Goal: Task Accomplishment & Management: Use online tool/utility

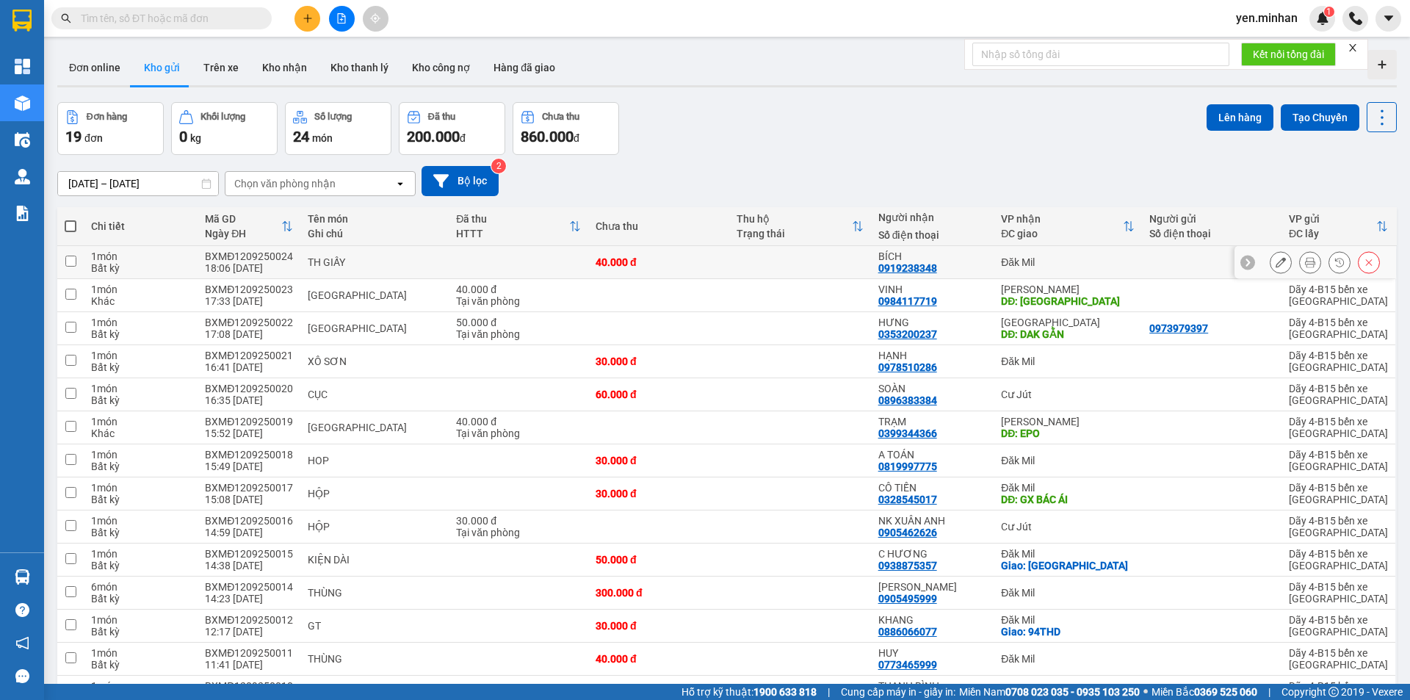
click at [1015, 256] on div "Đăk Mil" at bounding box center [1068, 262] width 134 height 12
checkbox input "true"
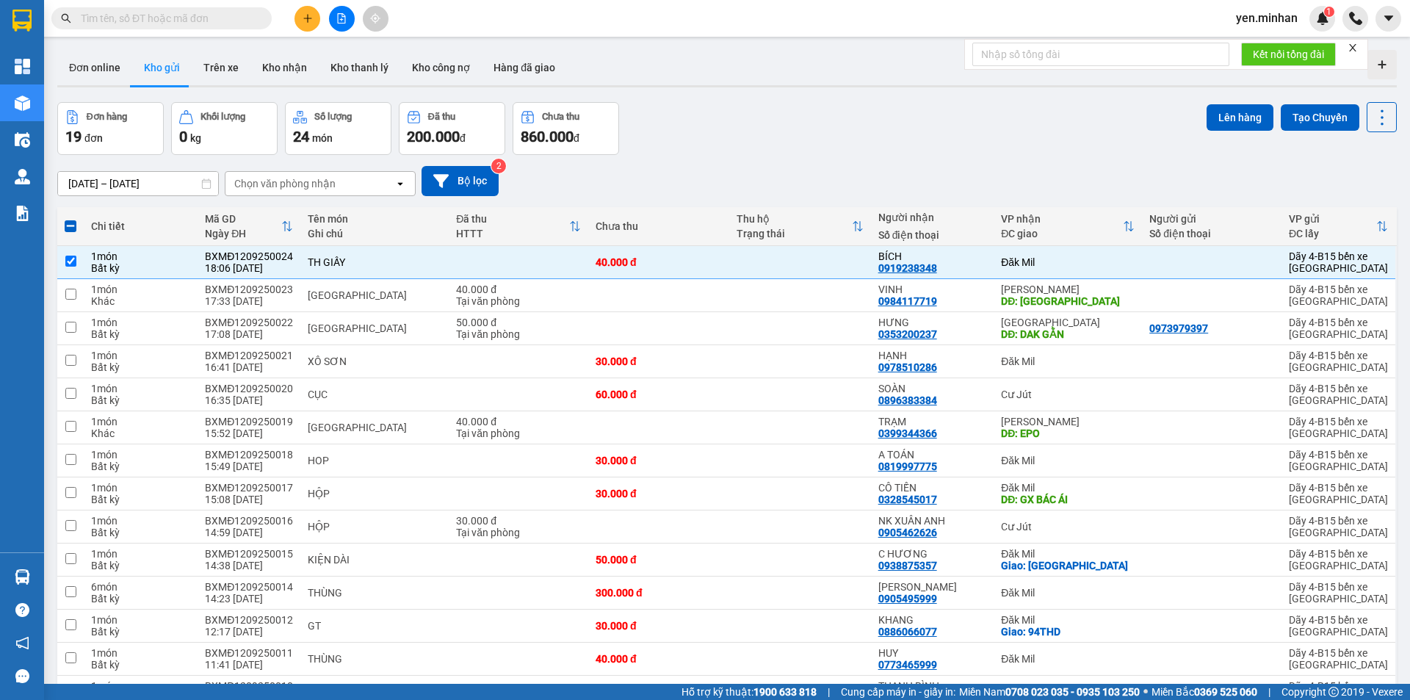
click at [71, 223] on span at bounding box center [71, 226] width 12 height 12
click at [71, 219] on input "checkbox" at bounding box center [71, 219] width 0 height 0
checkbox input "true"
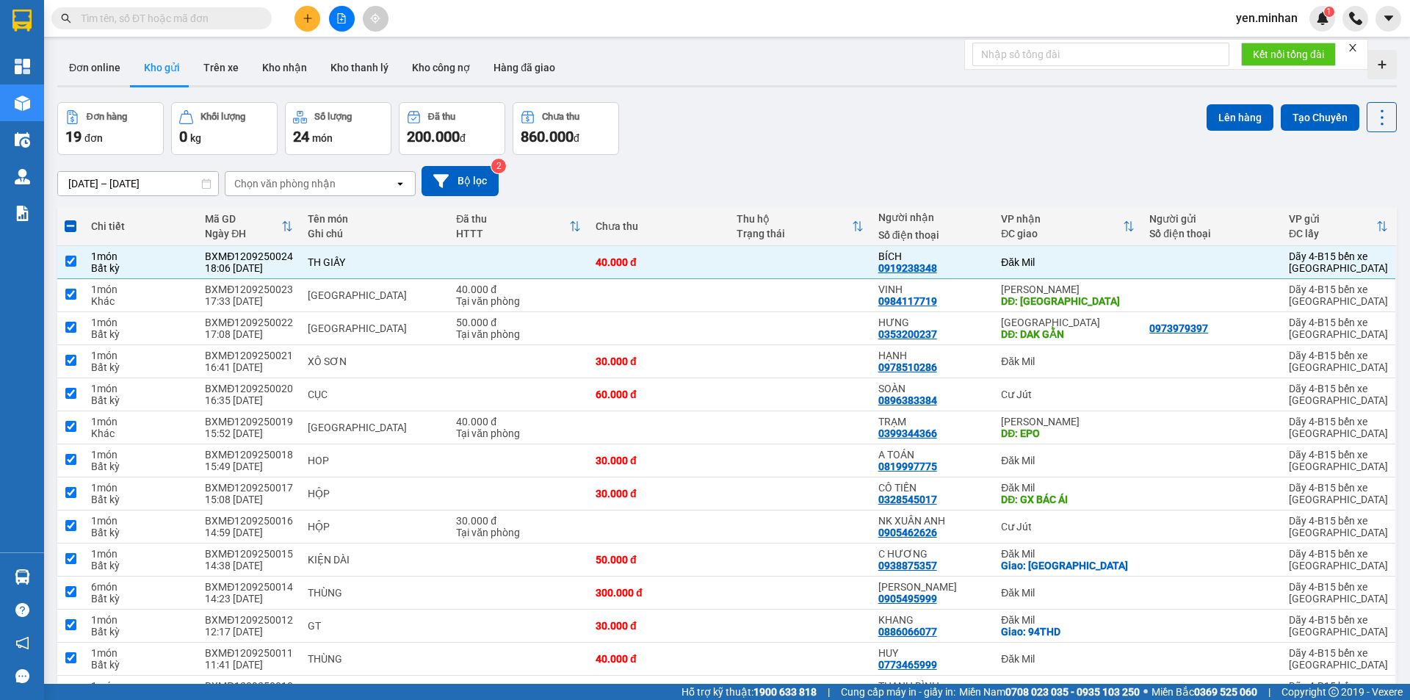
checkbox input "true"
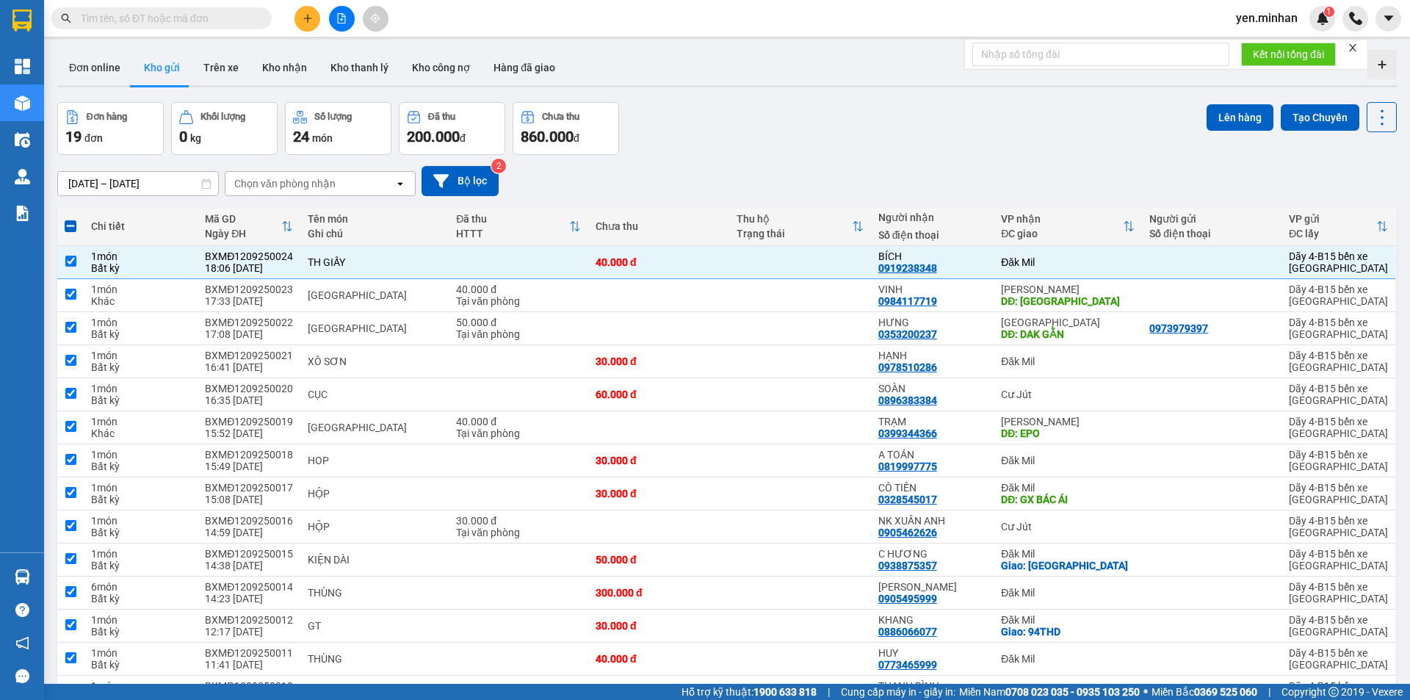
checkbox input "true"
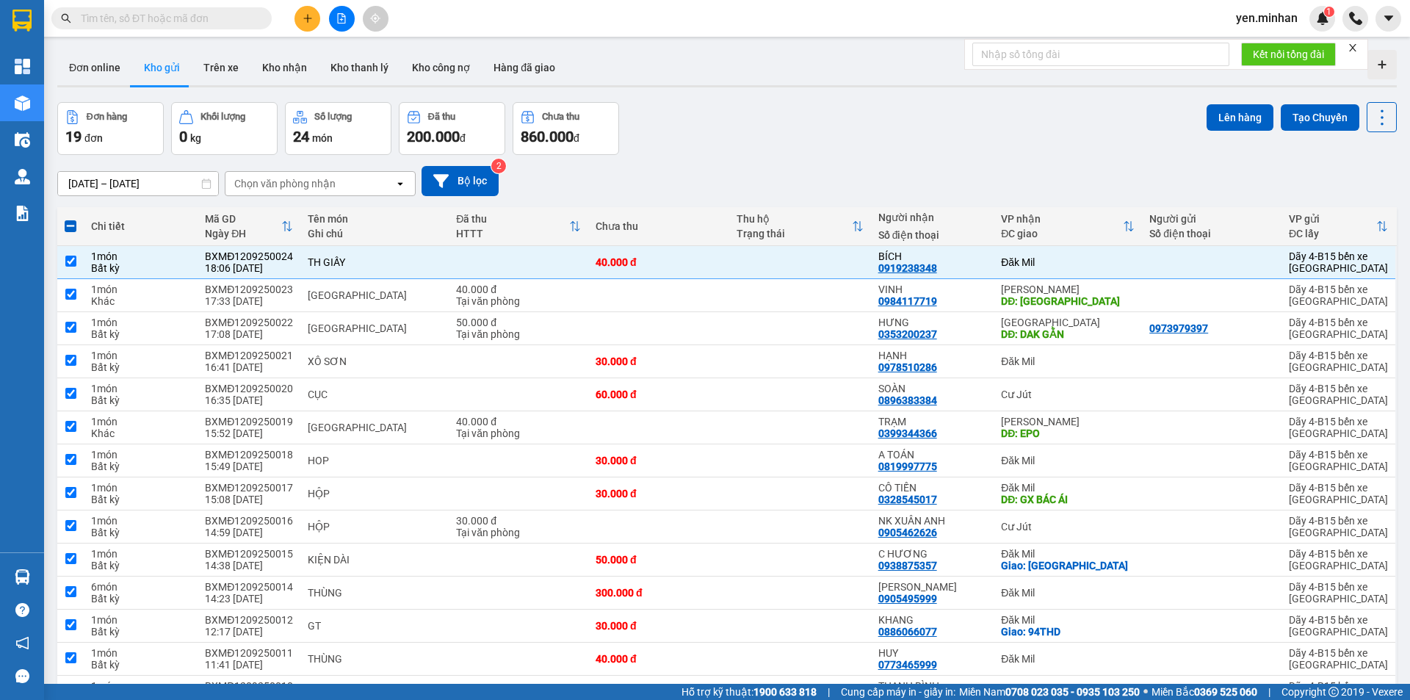
checkbox input "true"
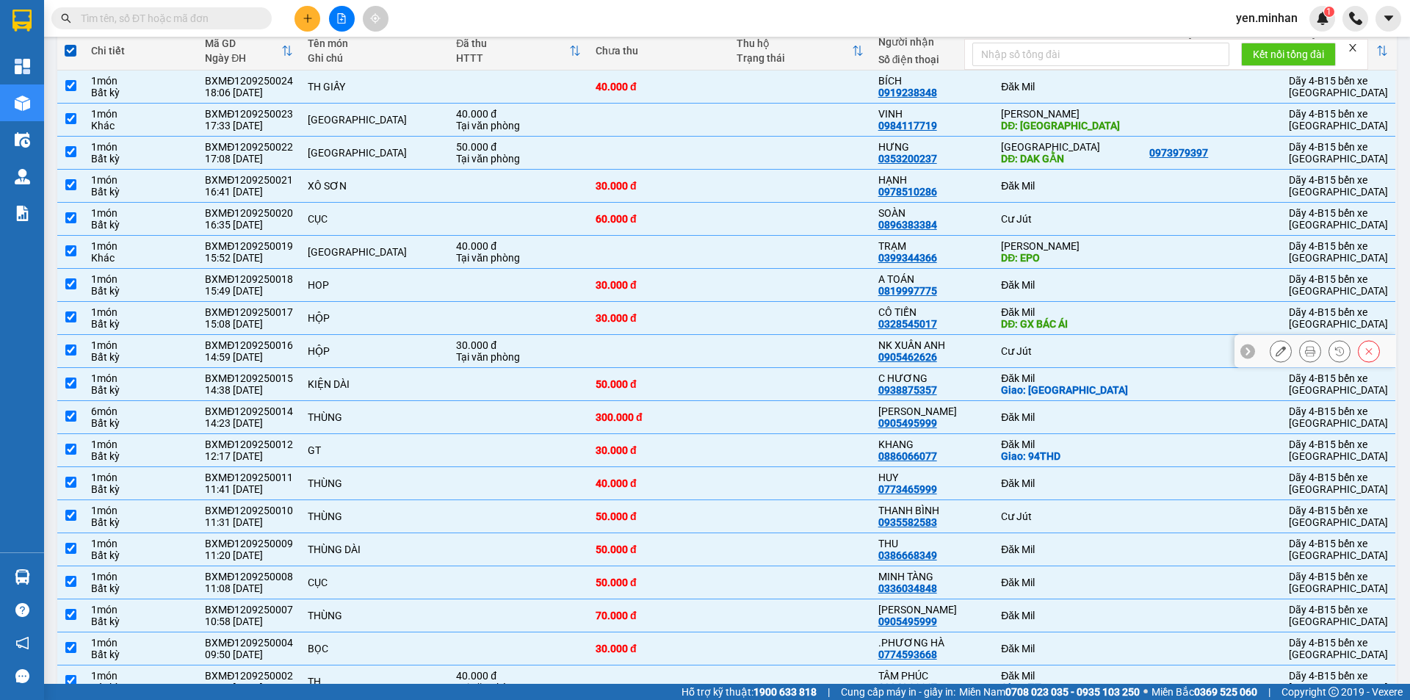
scroll to position [220, 0]
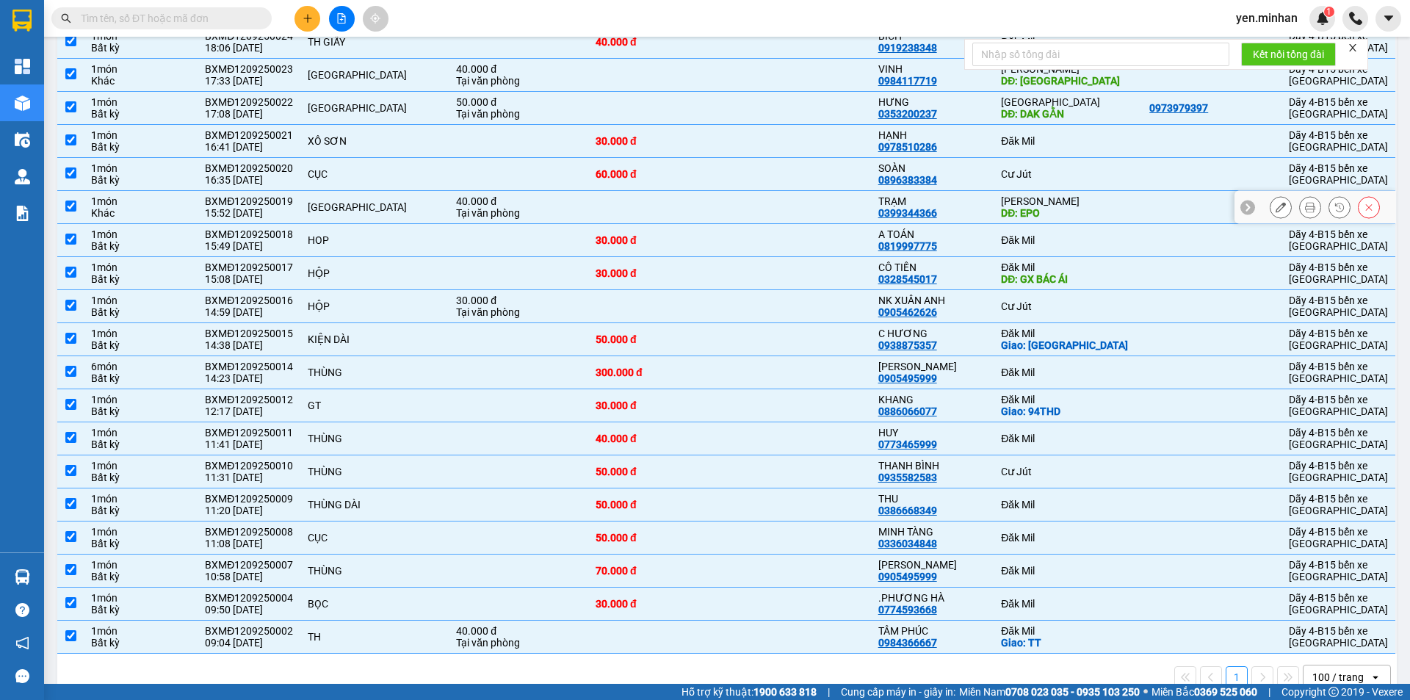
click at [1107, 217] on div "DĐ: EPO" at bounding box center [1068, 213] width 134 height 12
checkbox input "false"
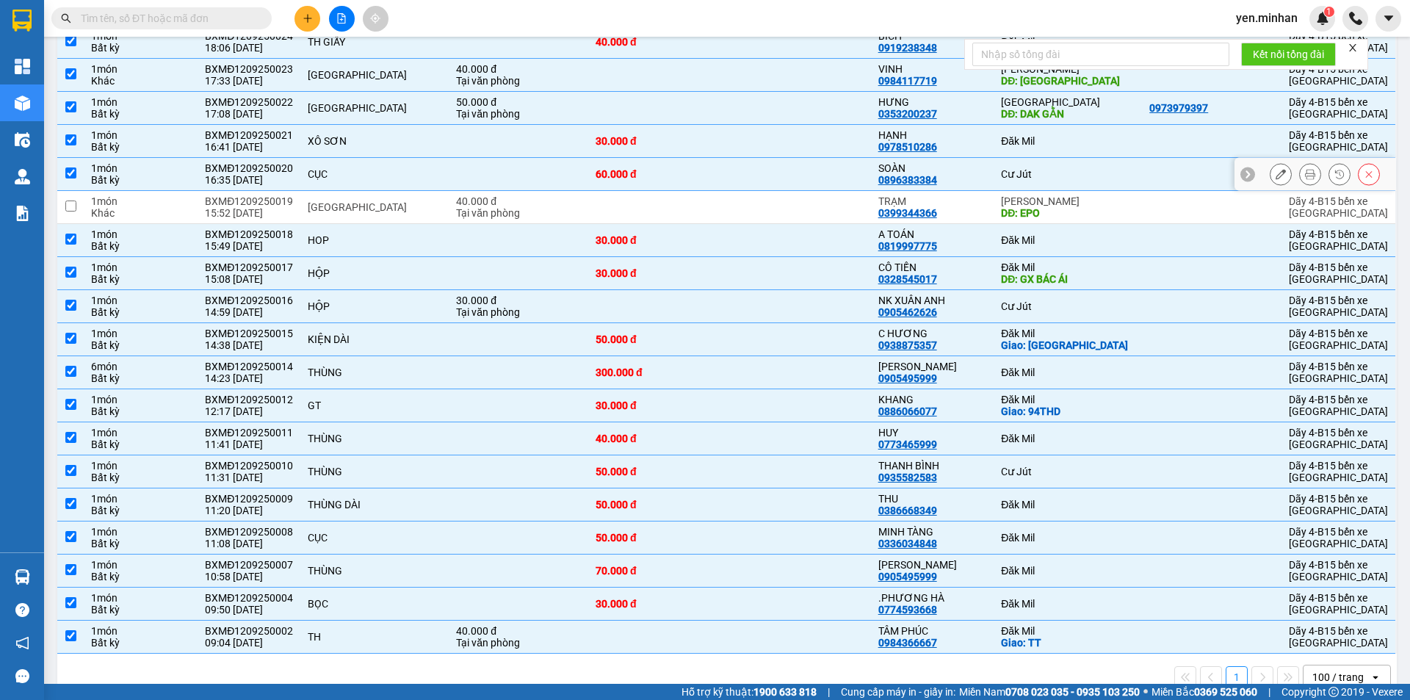
click at [1053, 176] on div "Cư Jút" at bounding box center [1068, 174] width 134 height 12
checkbox input "false"
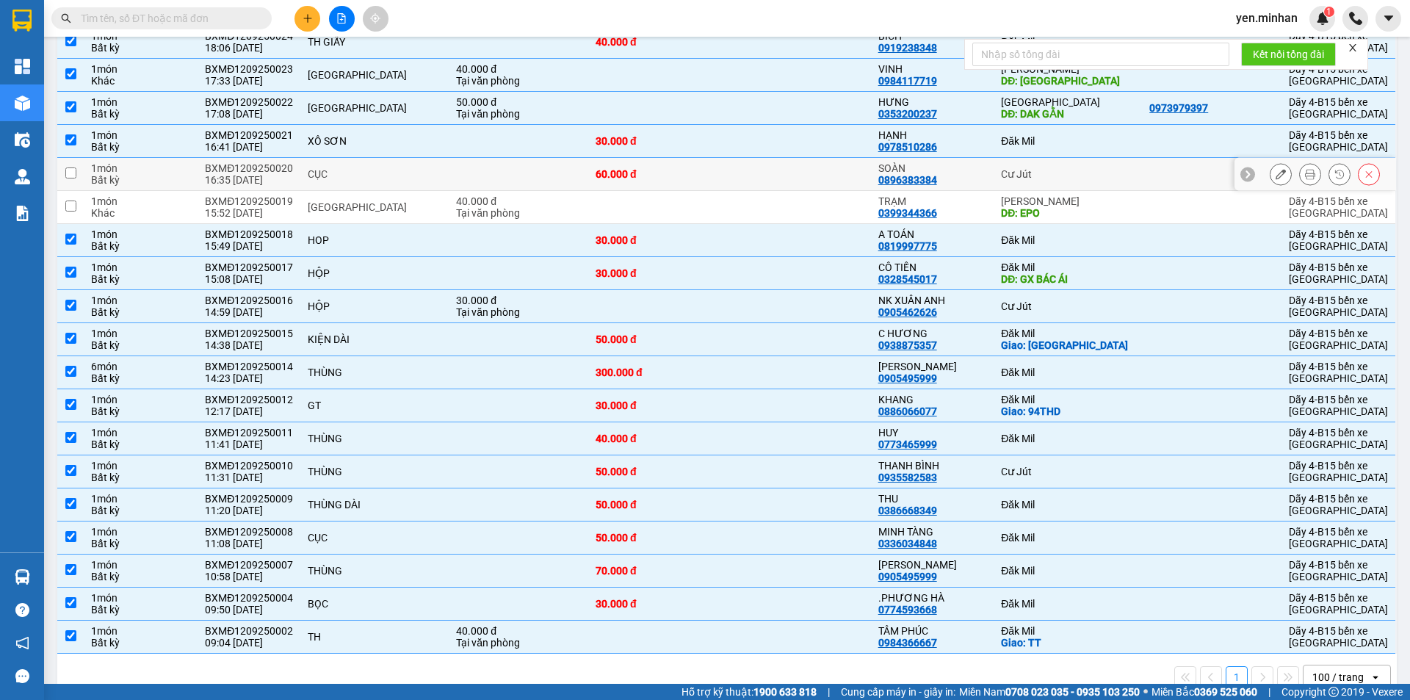
scroll to position [147, 0]
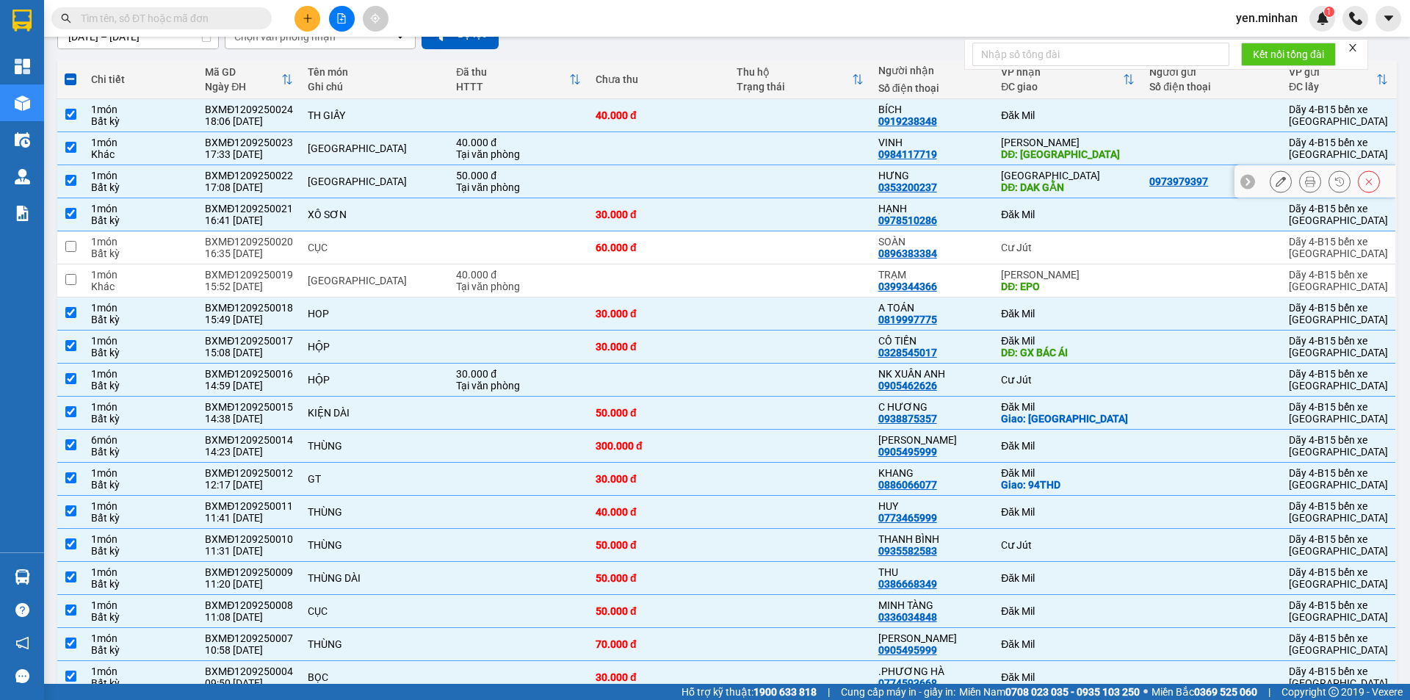
click at [1058, 181] on div "DĐ: DAK GẰN" at bounding box center [1068, 187] width 134 height 12
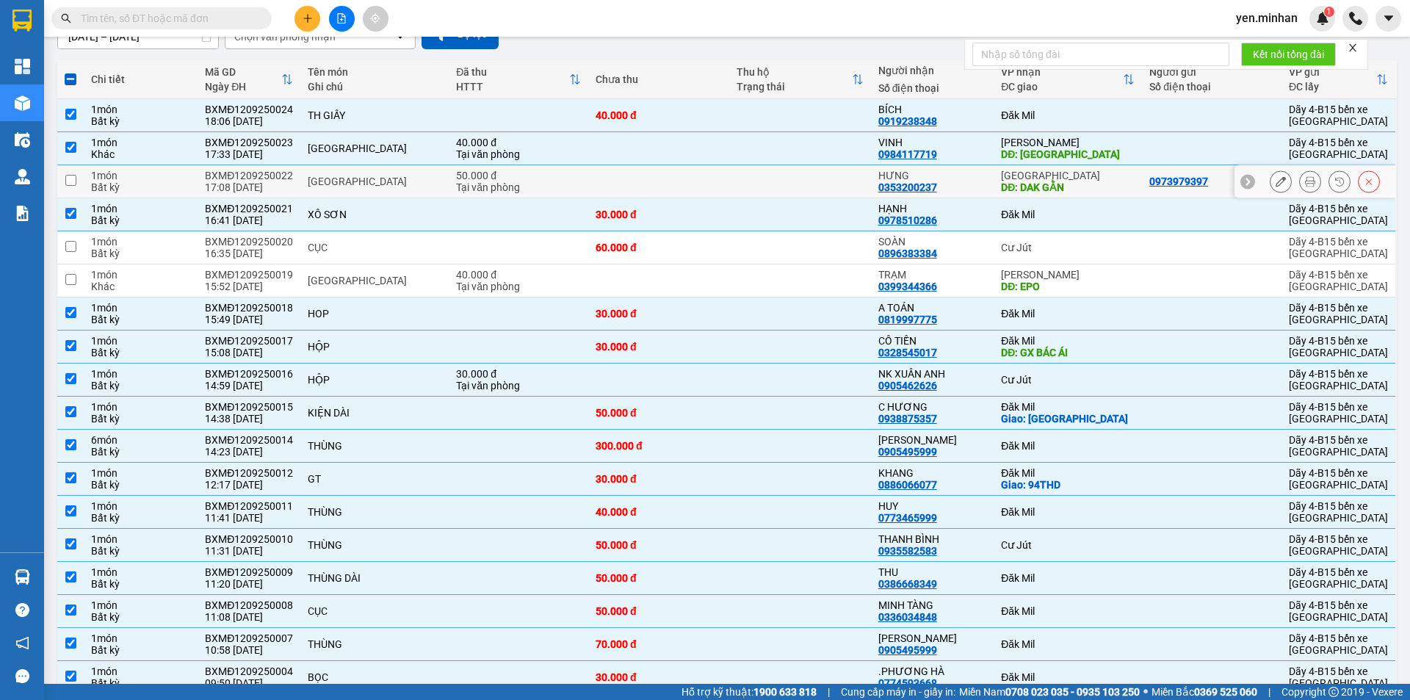
checkbox input "false"
click at [1050, 148] on div "DĐ: [GEOGRAPHIC_DATA]" at bounding box center [1068, 154] width 134 height 12
checkbox input "false"
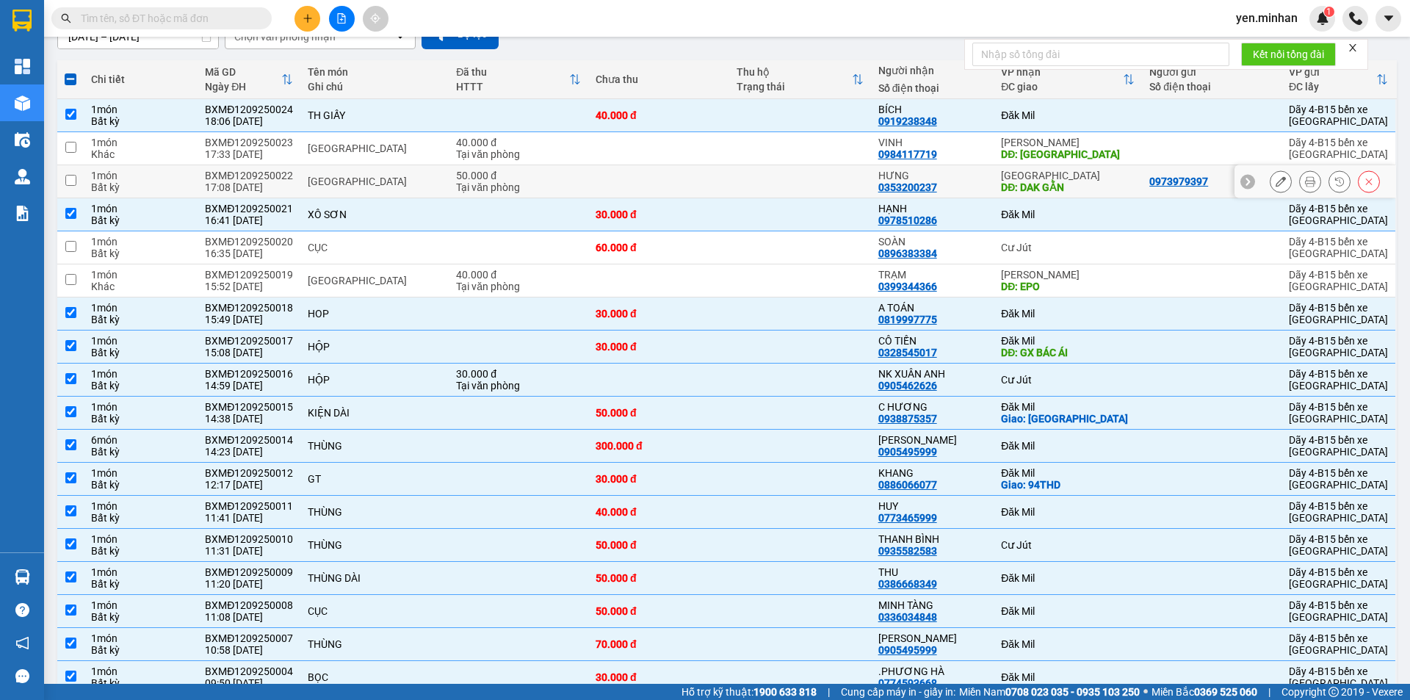
click at [1049, 181] on div "DĐ: DAK GẰN" at bounding box center [1068, 187] width 134 height 12
checkbox input "true"
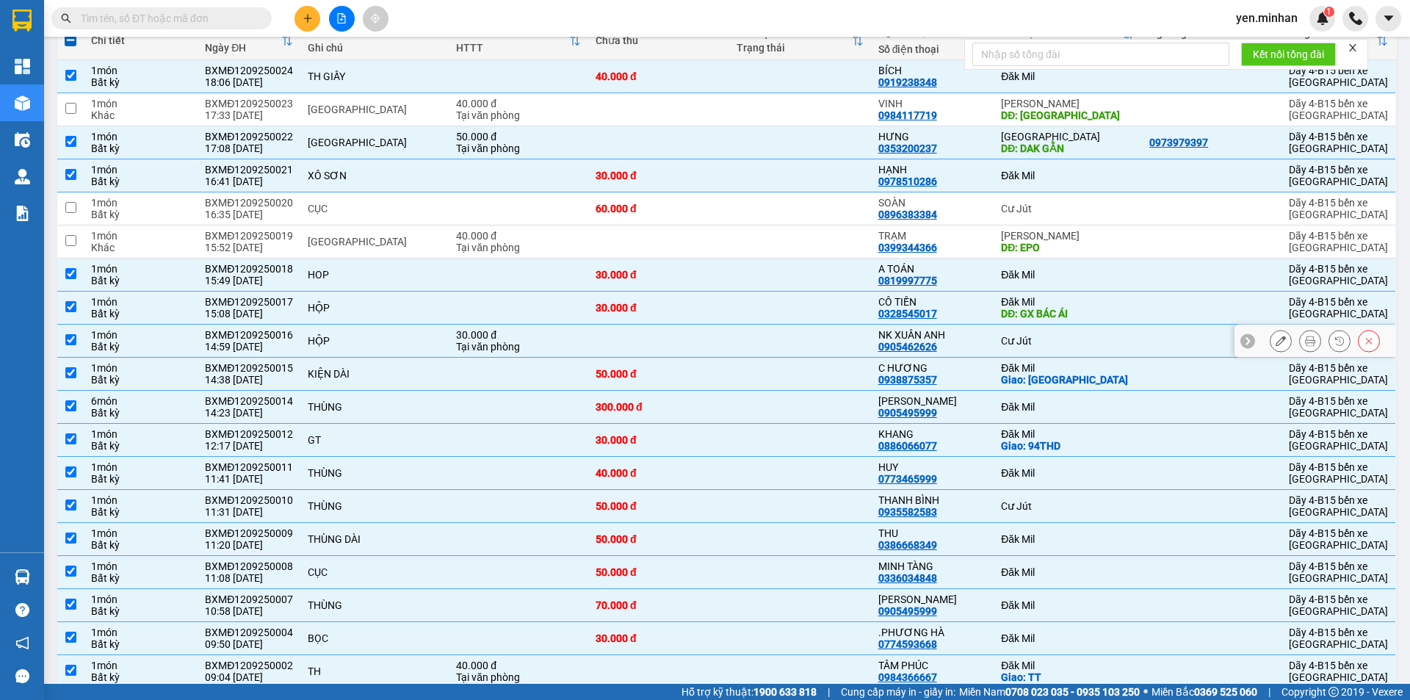
scroll to position [250, 0]
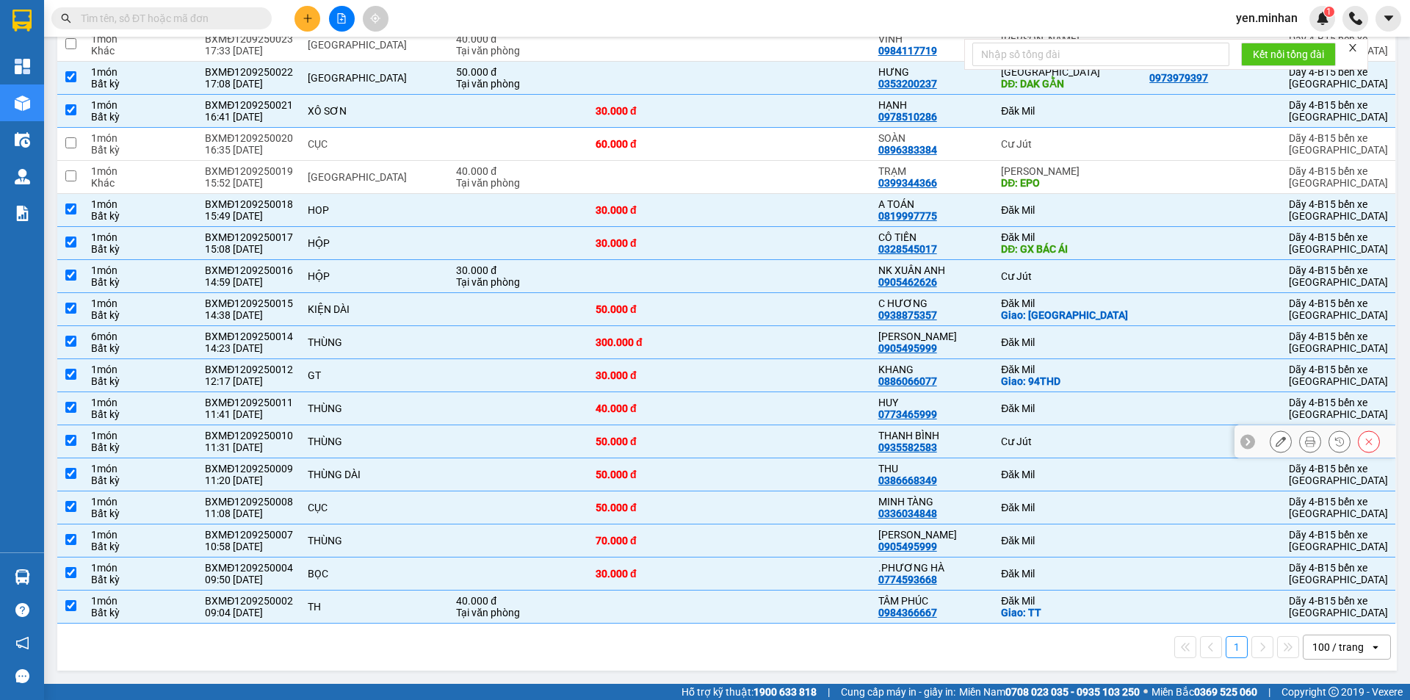
click at [1061, 444] on div "Cư Jút" at bounding box center [1068, 442] width 134 height 12
checkbox input "false"
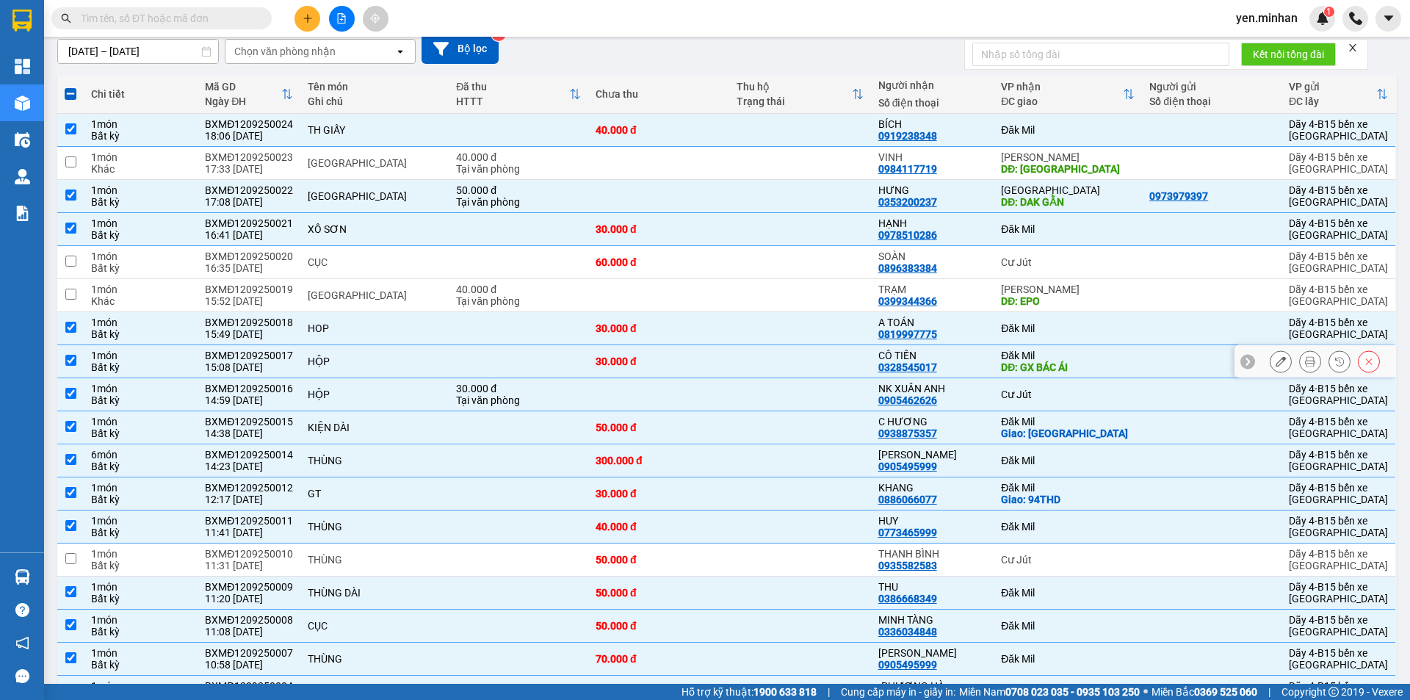
scroll to position [30, 0]
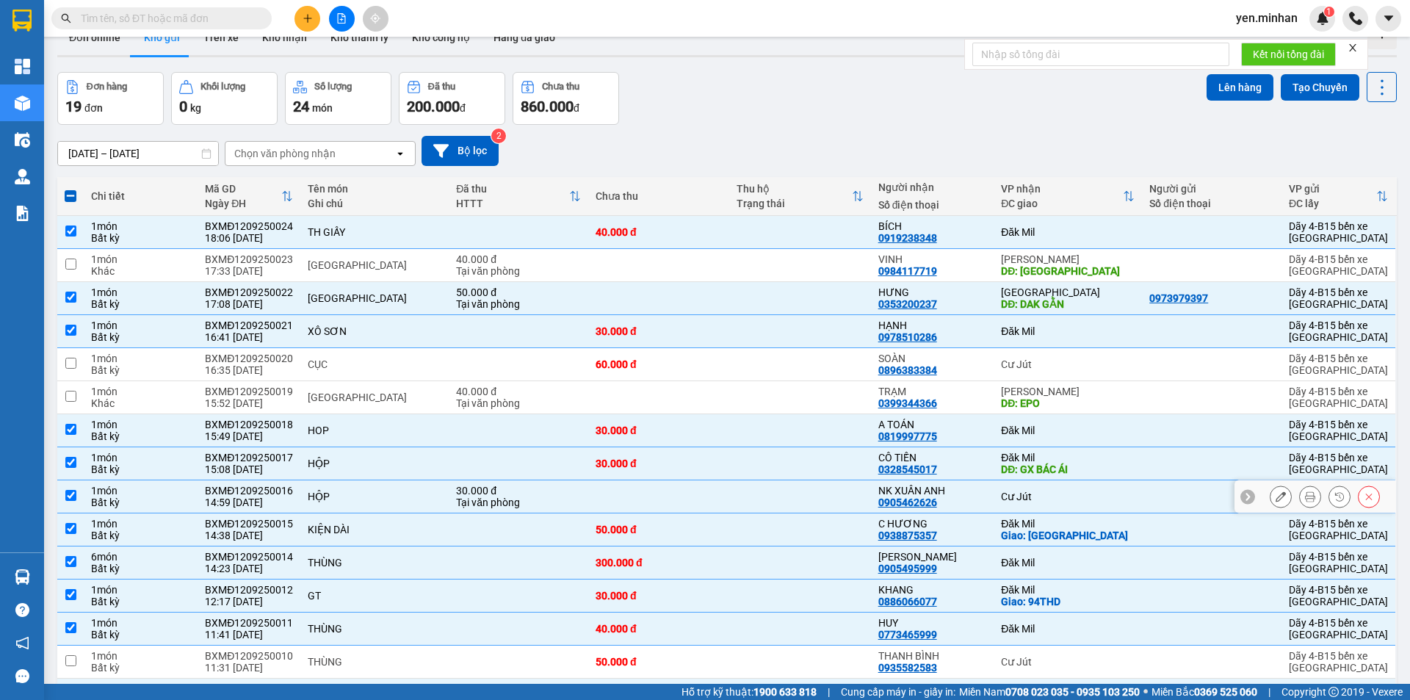
click at [1030, 494] on div "Cư Jút" at bounding box center [1068, 497] width 134 height 12
checkbox input "false"
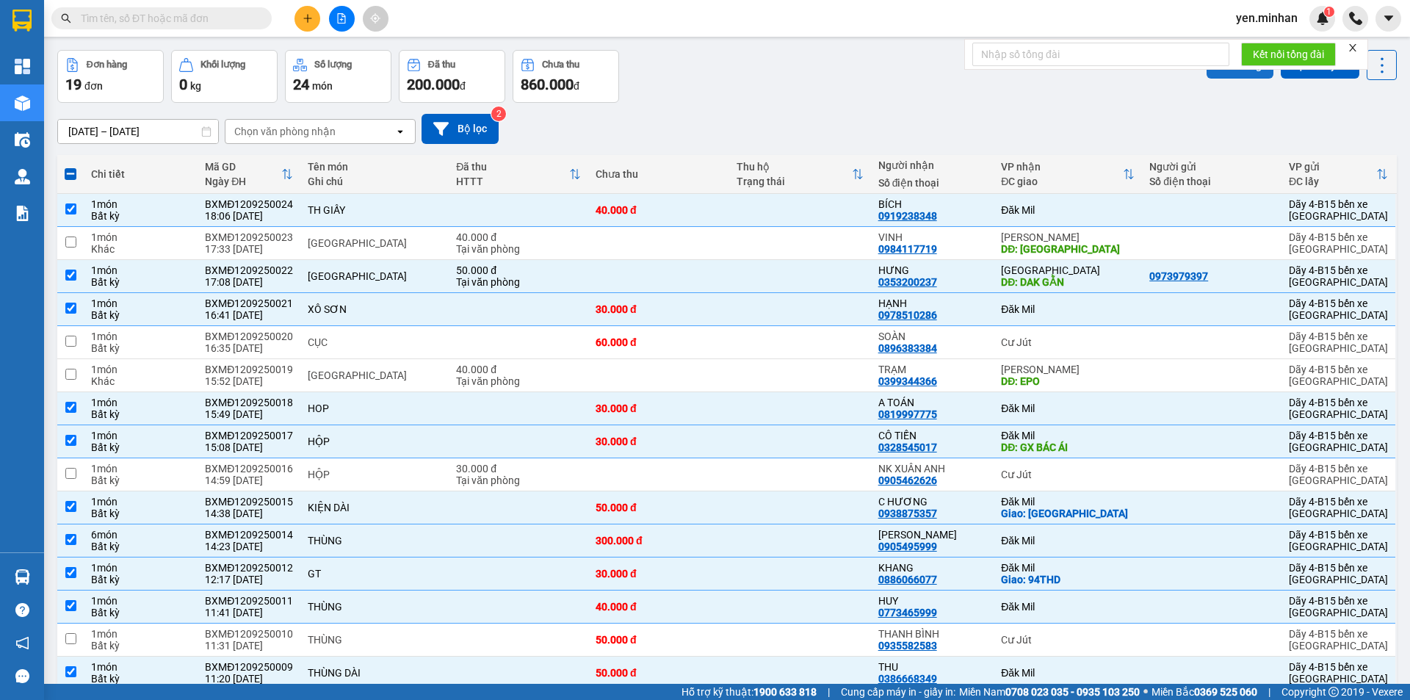
scroll to position [0, 0]
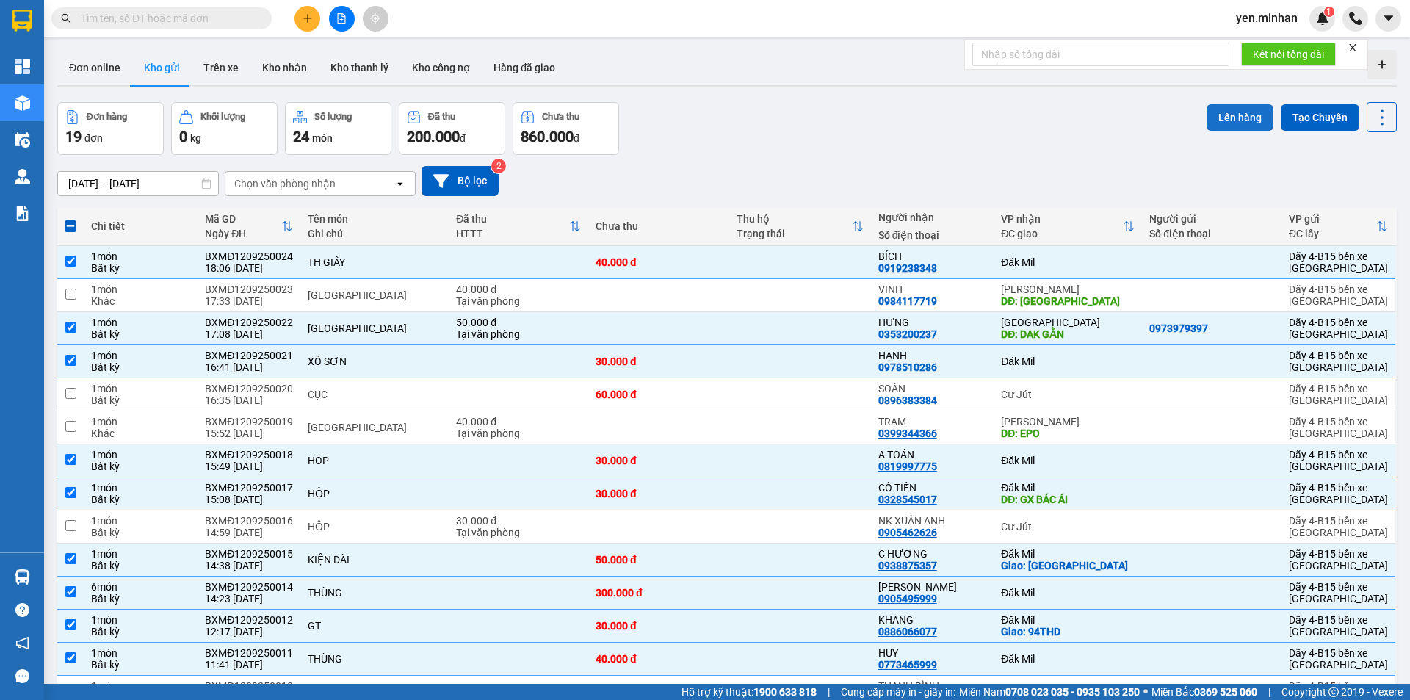
click at [1235, 113] on button "Lên hàng" at bounding box center [1240, 117] width 67 height 26
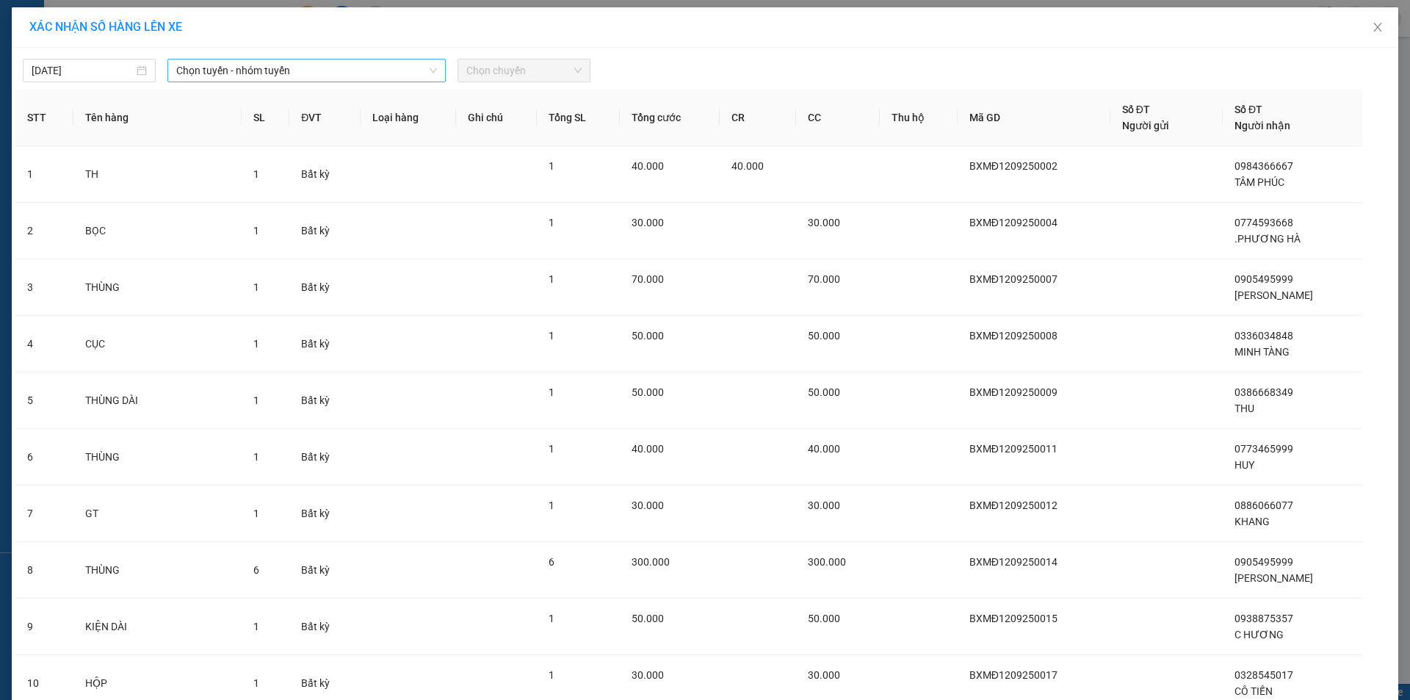
click at [251, 65] on span "Chọn tuyến - nhóm tuyến" at bounding box center [306, 70] width 261 height 22
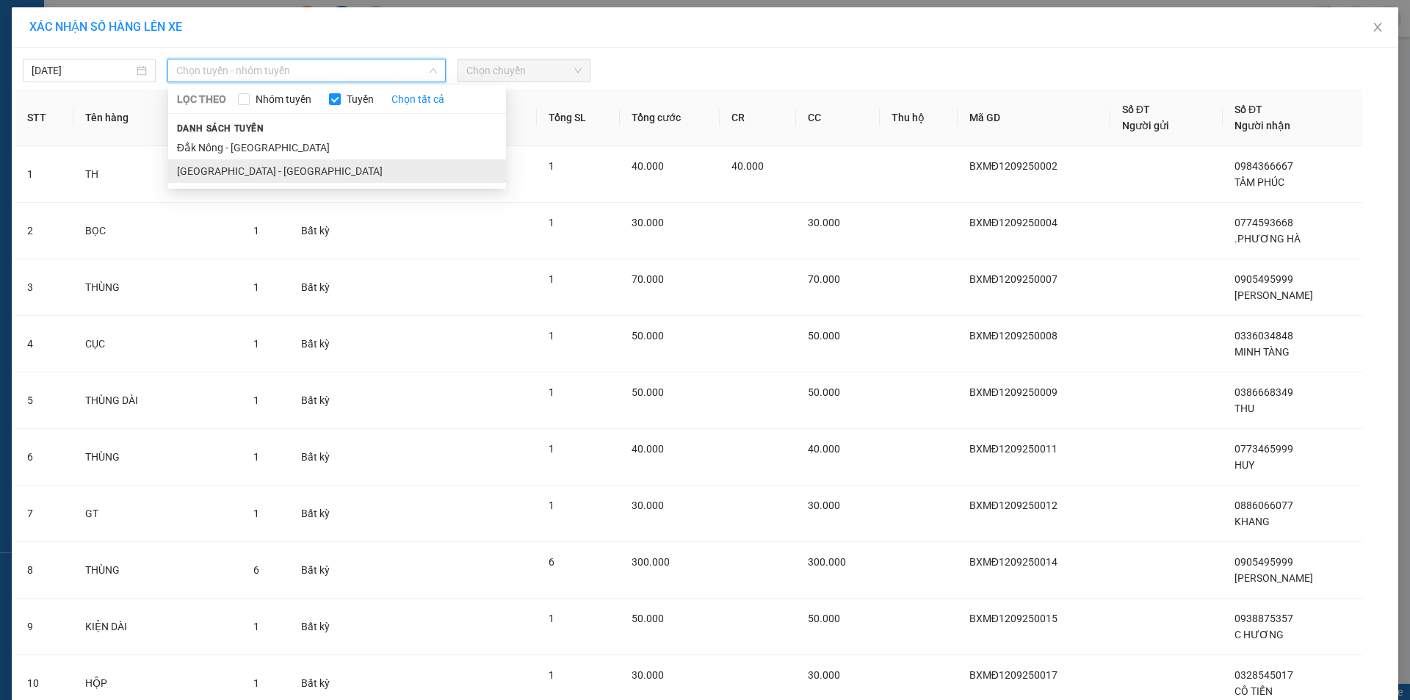
drag, startPoint x: 249, startPoint y: 163, endPoint x: 370, endPoint y: 112, distance: 131.4
click at [249, 165] on li "[GEOGRAPHIC_DATA] - [GEOGRAPHIC_DATA]" at bounding box center [337, 171] width 338 height 24
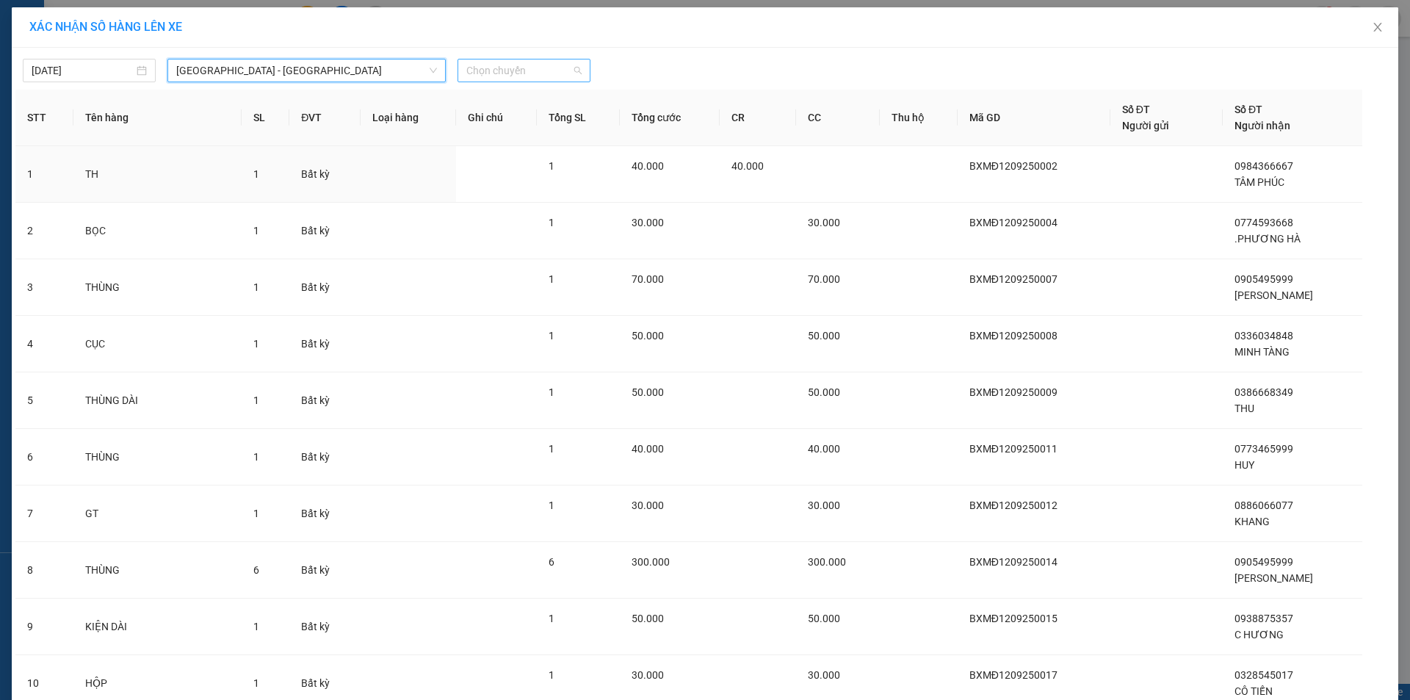
click at [545, 67] on span "Chọn chuyến" at bounding box center [523, 70] width 115 height 22
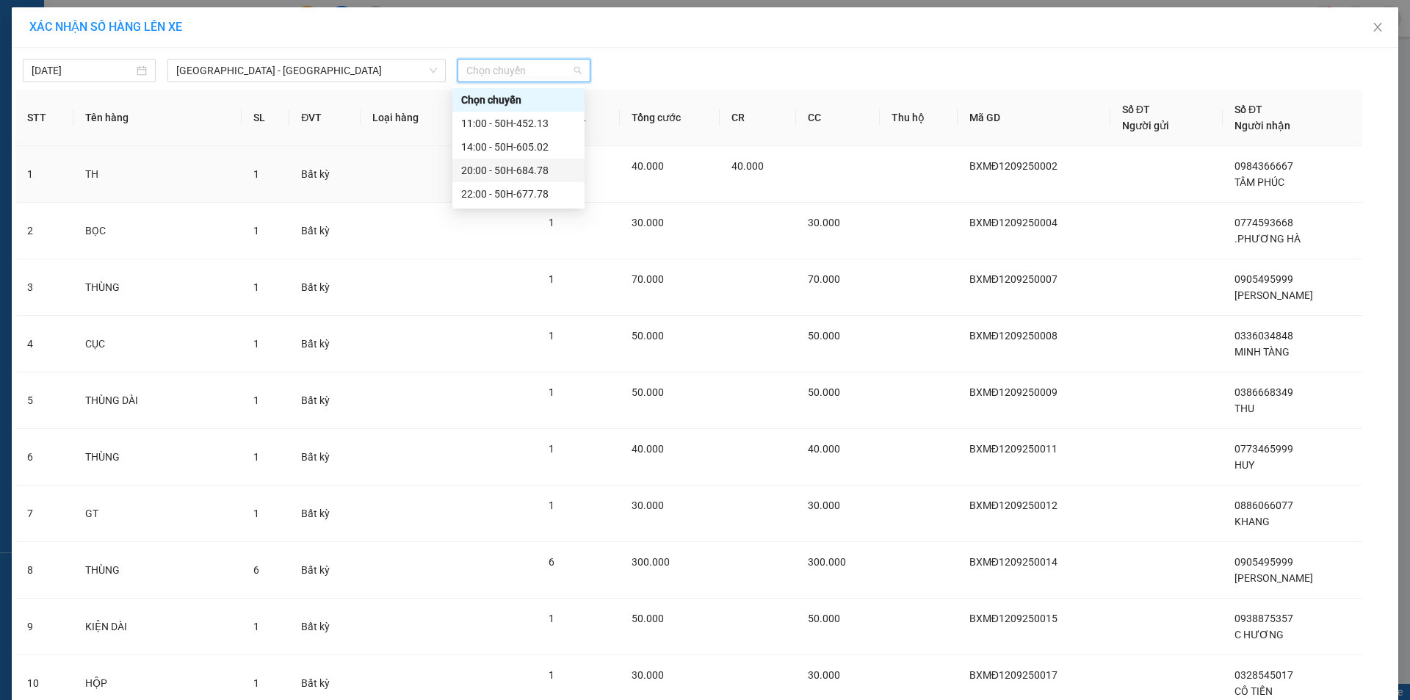
click at [533, 169] on div "20:00 - 50H-684.78" at bounding box center [518, 170] width 115 height 16
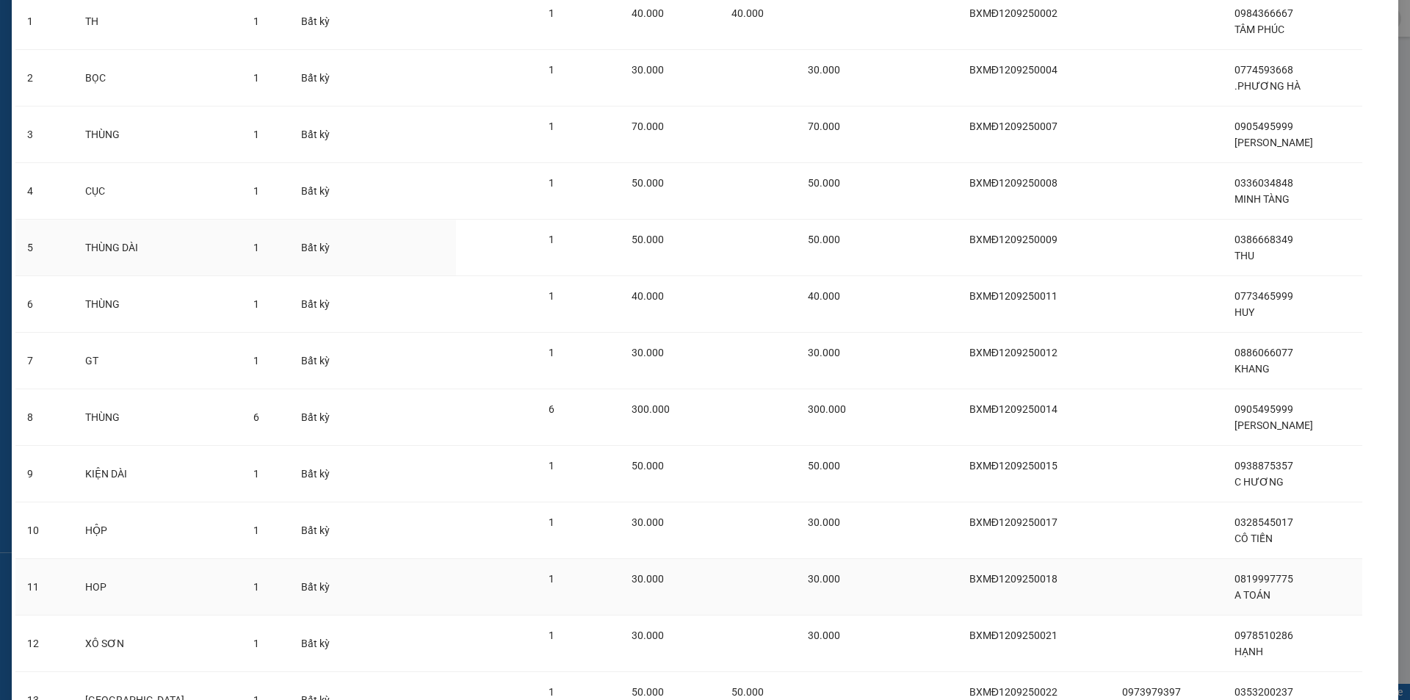
scroll to position [354, 0]
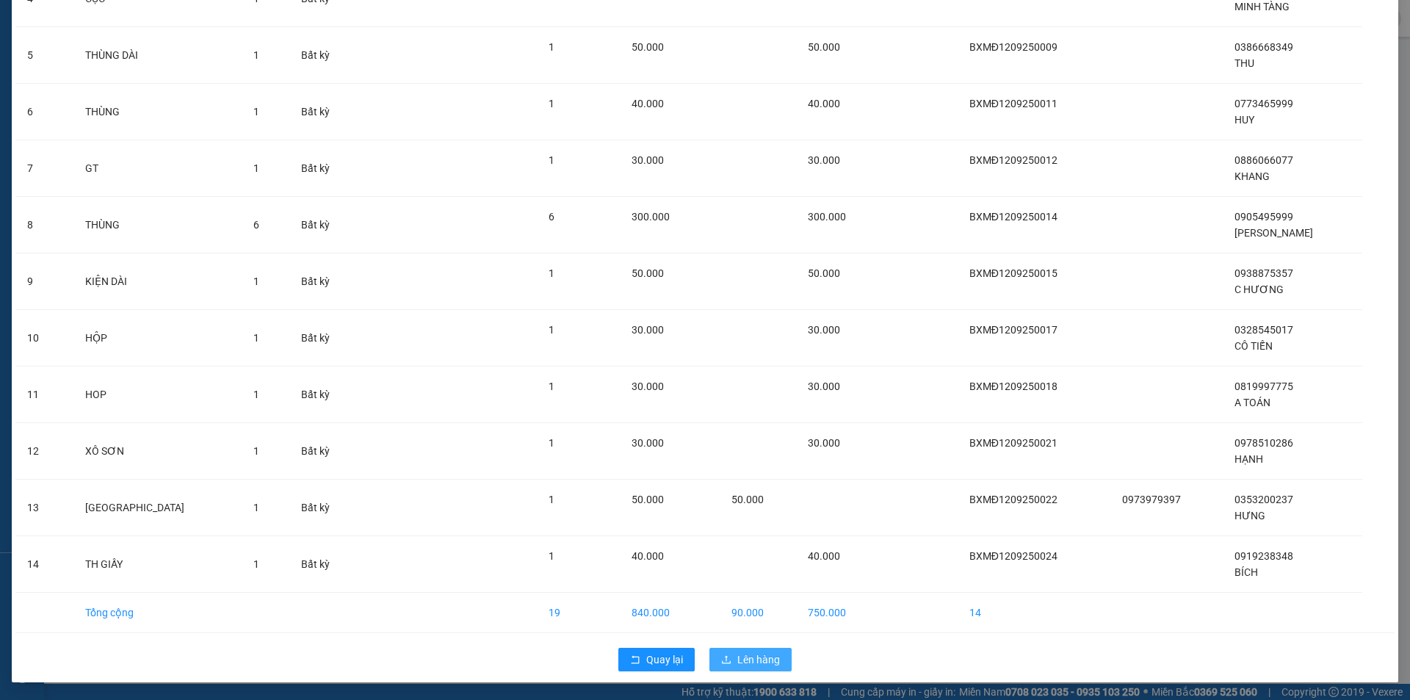
click at [759, 657] on span "Lên hàng" at bounding box center [758, 659] width 43 height 16
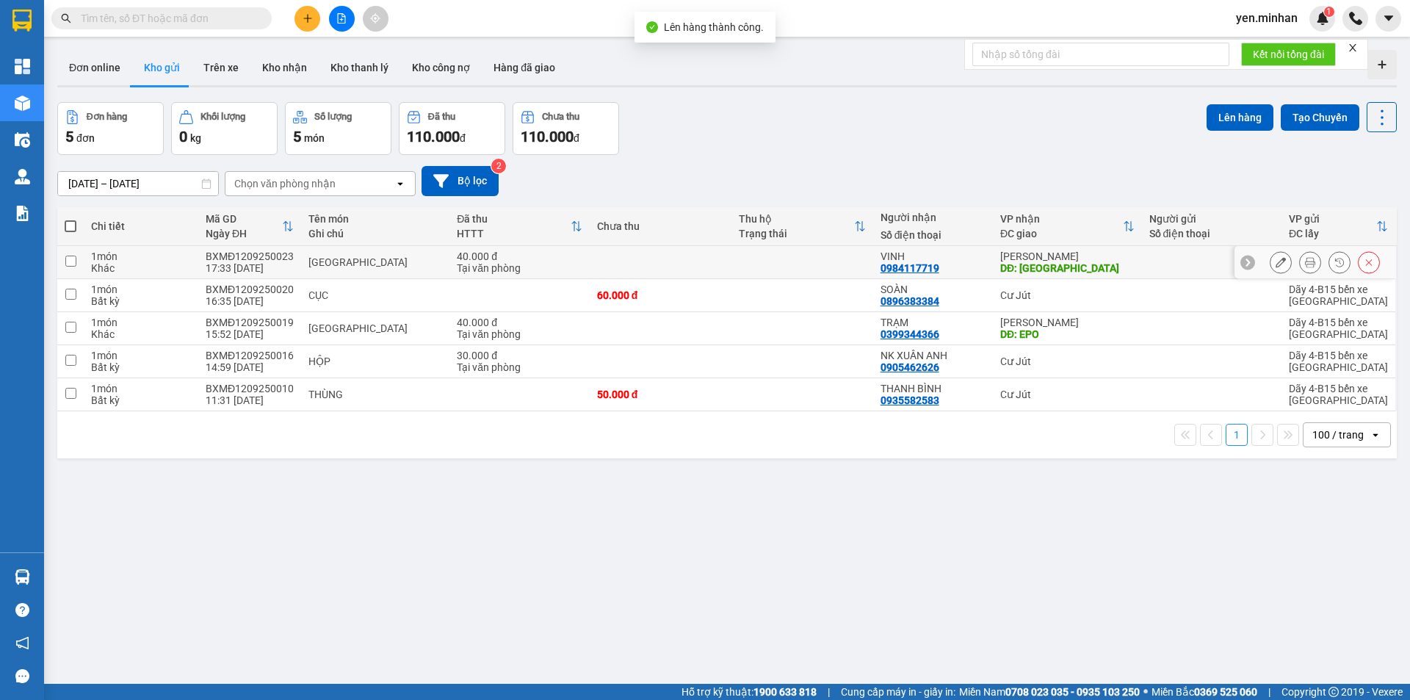
click at [71, 262] on input "checkbox" at bounding box center [70, 261] width 11 height 11
checkbox input "true"
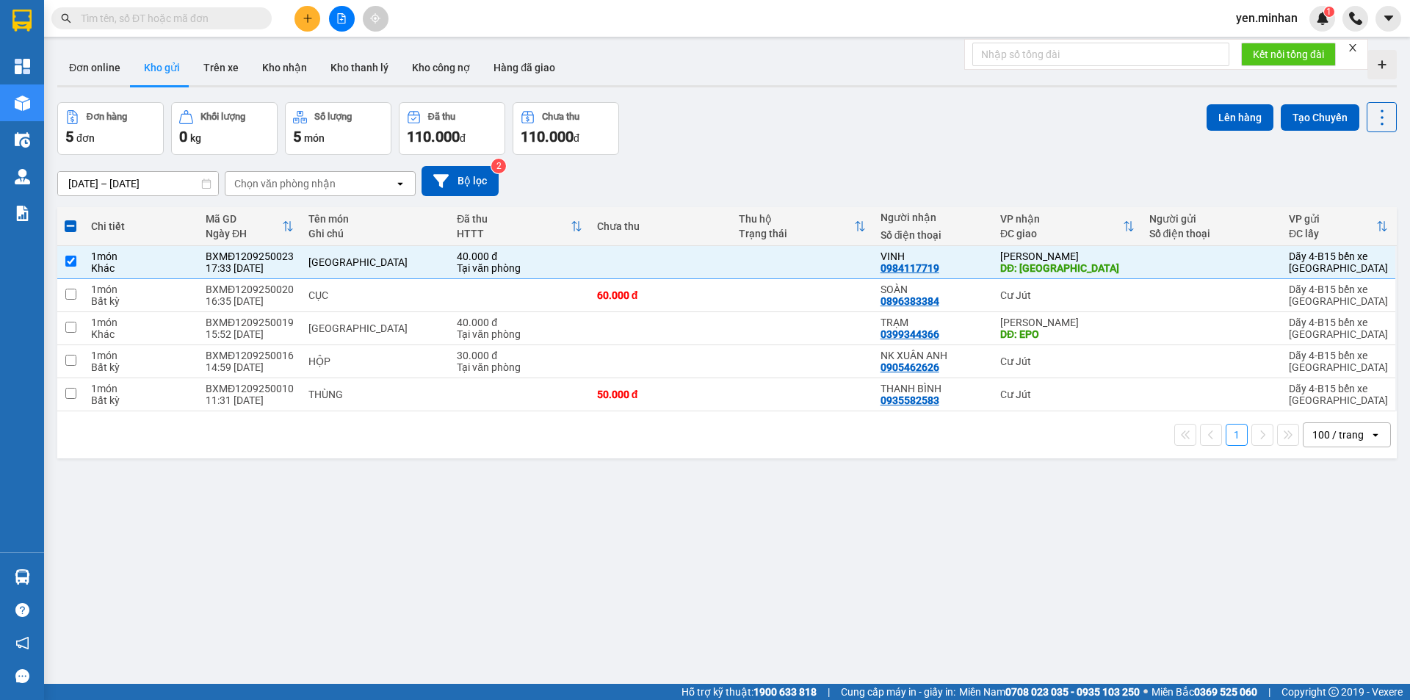
click at [69, 232] on label at bounding box center [71, 226] width 12 height 15
click at [71, 219] on input "checkbox" at bounding box center [71, 219] width 0 height 0
checkbox input "true"
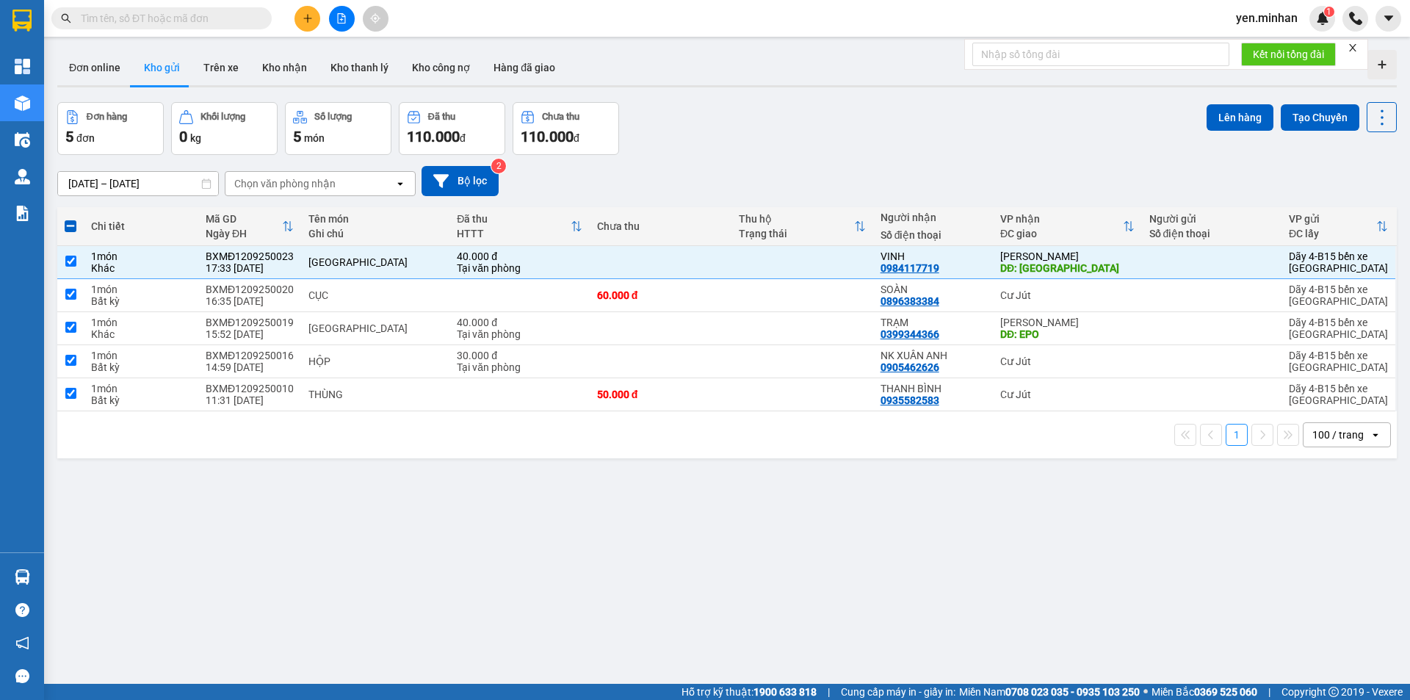
checkbox input "true"
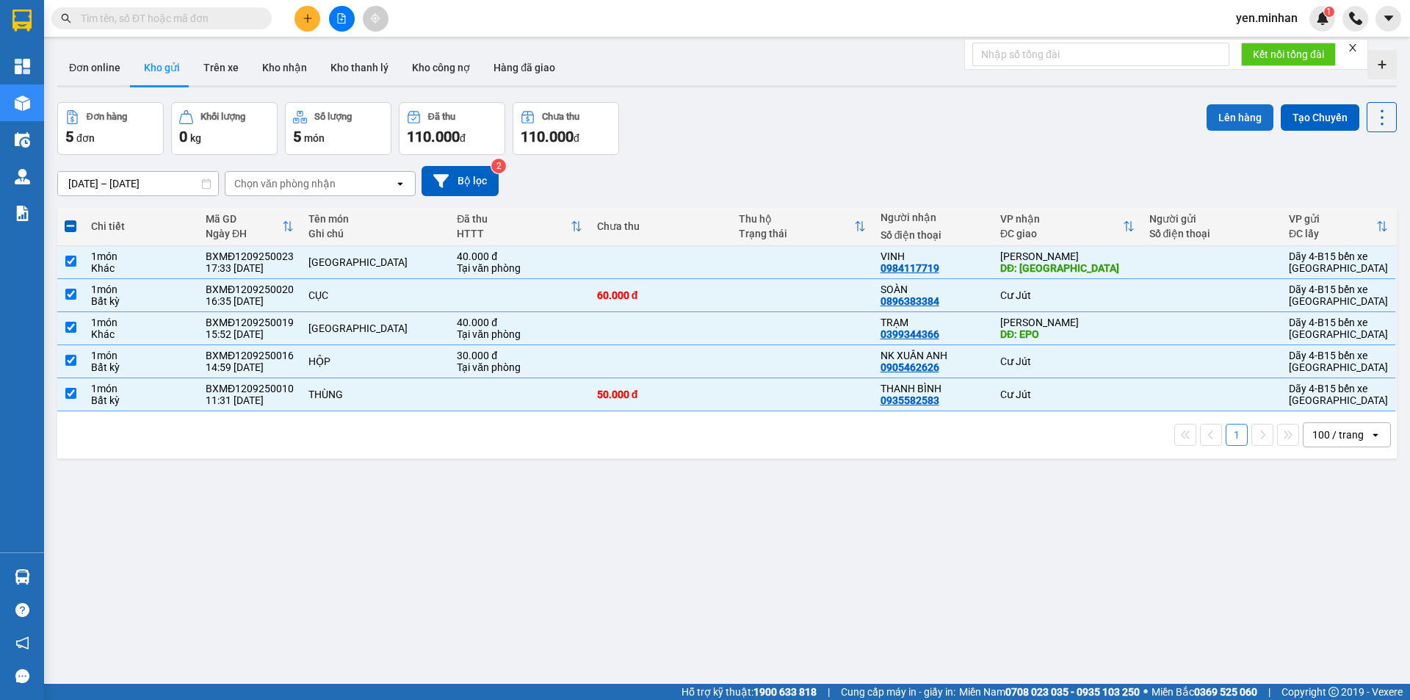
click at [1257, 115] on button "Lên hàng" at bounding box center [1240, 117] width 67 height 26
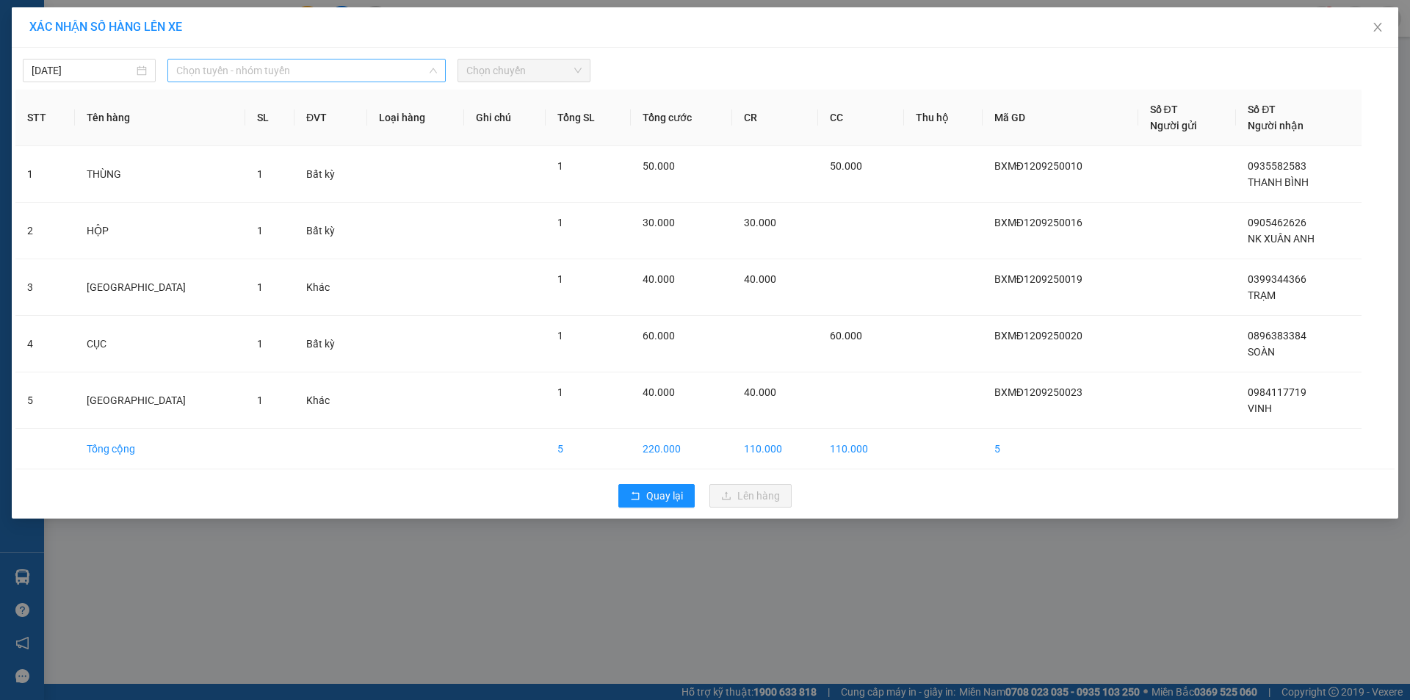
click at [232, 67] on span "Chọn tuyến - nhóm tuyến" at bounding box center [306, 70] width 261 height 22
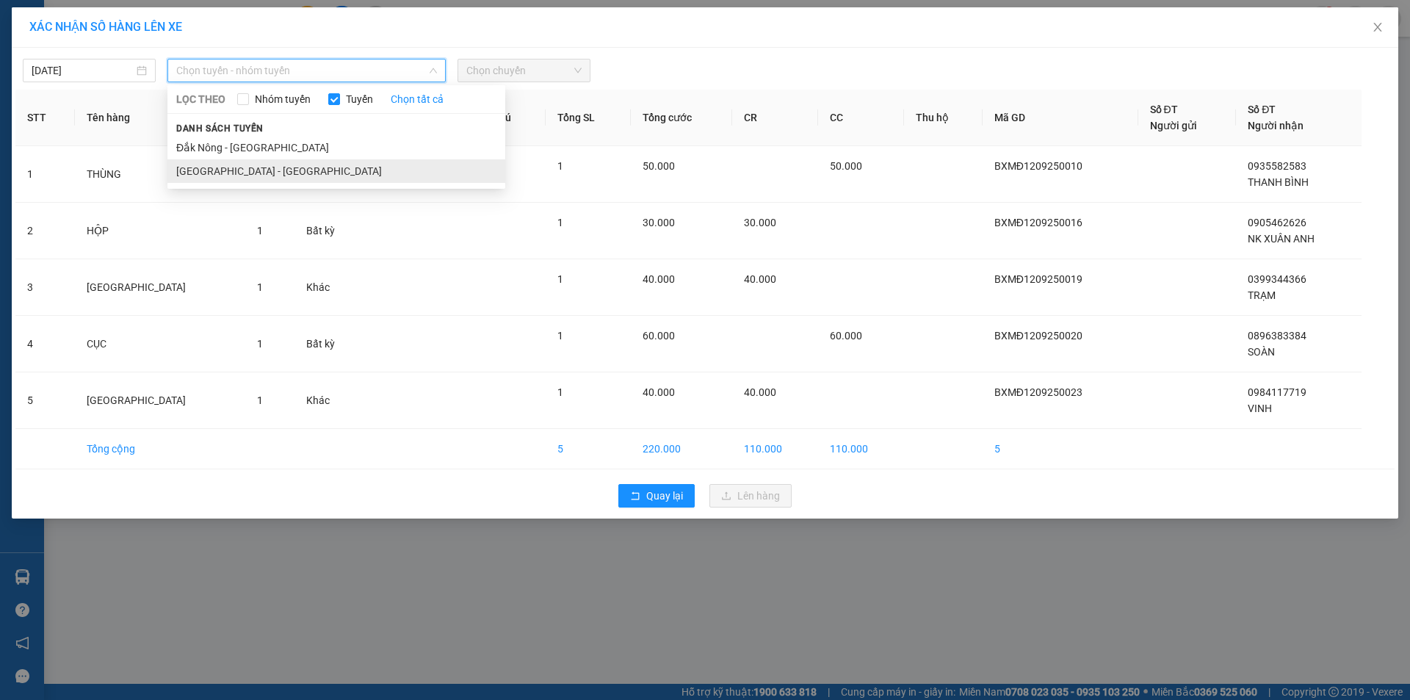
click at [254, 171] on li "[GEOGRAPHIC_DATA] - [GEOGRAPHIC_DATA]" at bounding box center [336, 171] width 338 height 24
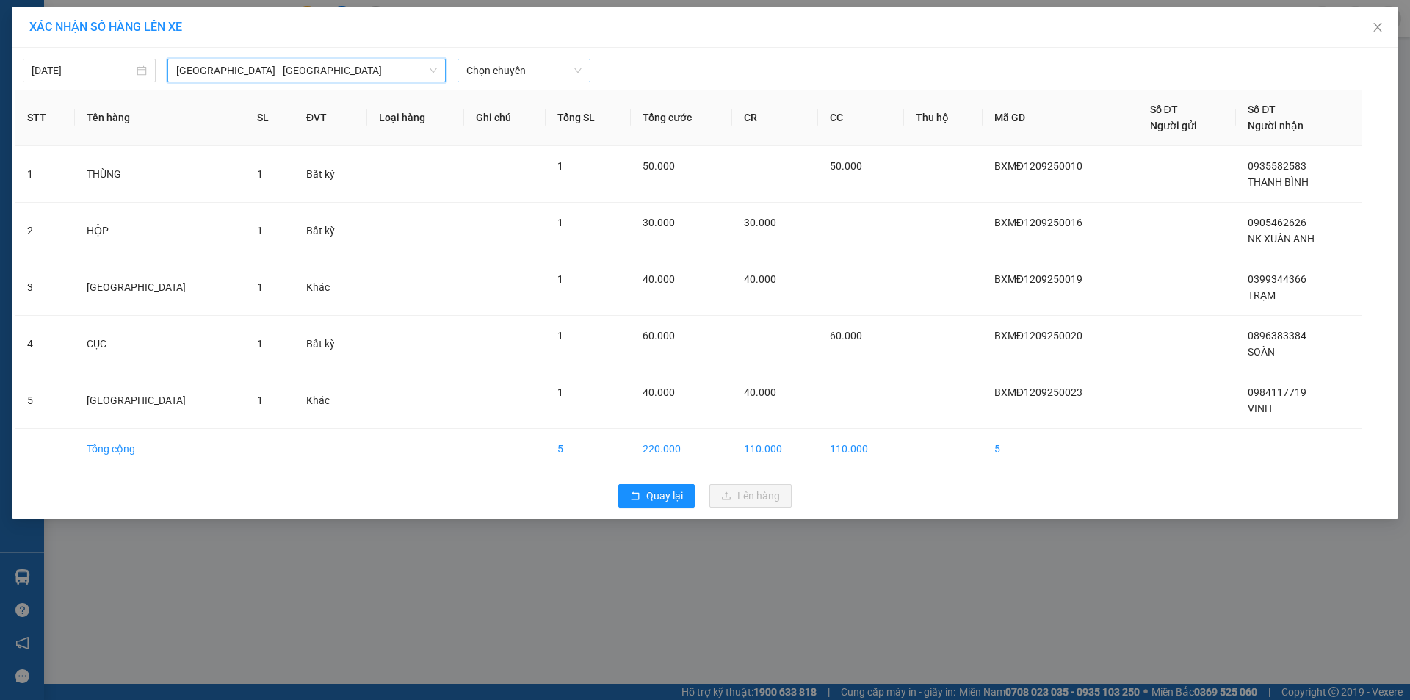
click at [517, 60] on span "Chọn chuyến" at bounding box center [523, 70] width 115 height 22
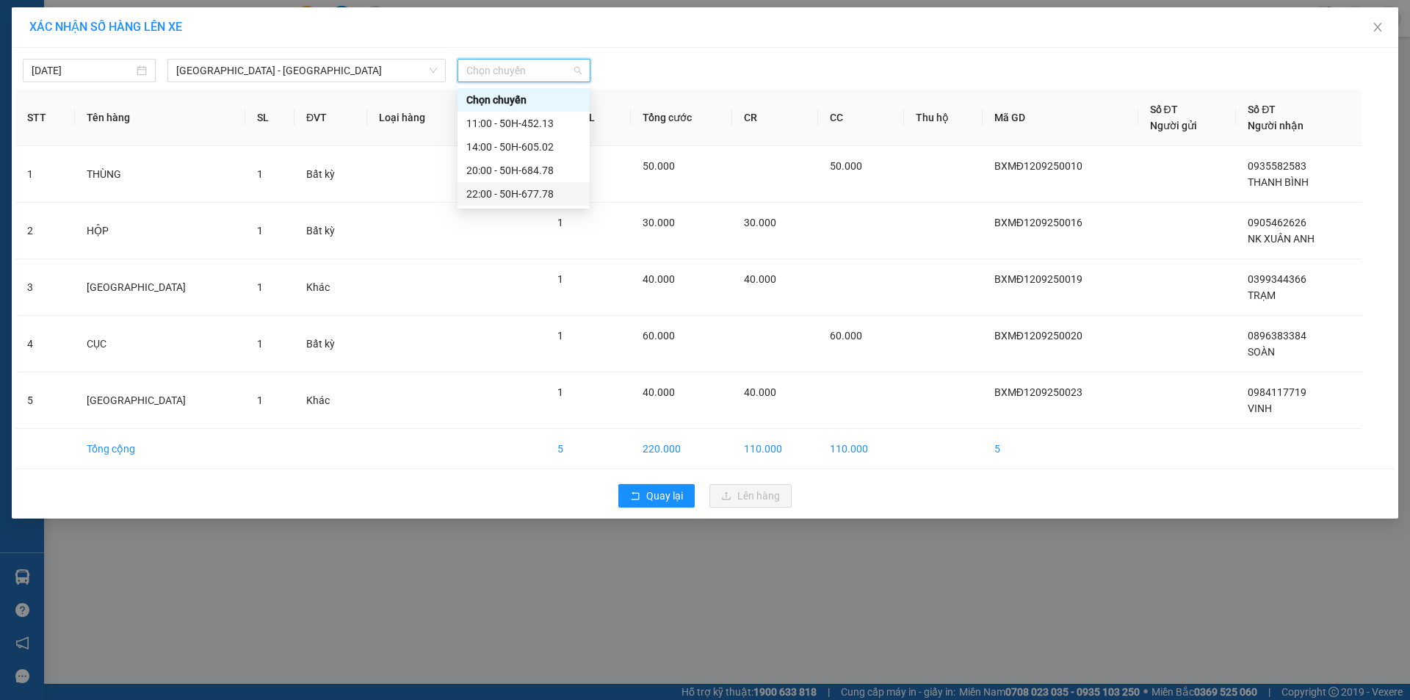
click at [532, 201] on div "22:00 - 50H-677.78" at bounding box center [523, 194] width 115 height 16
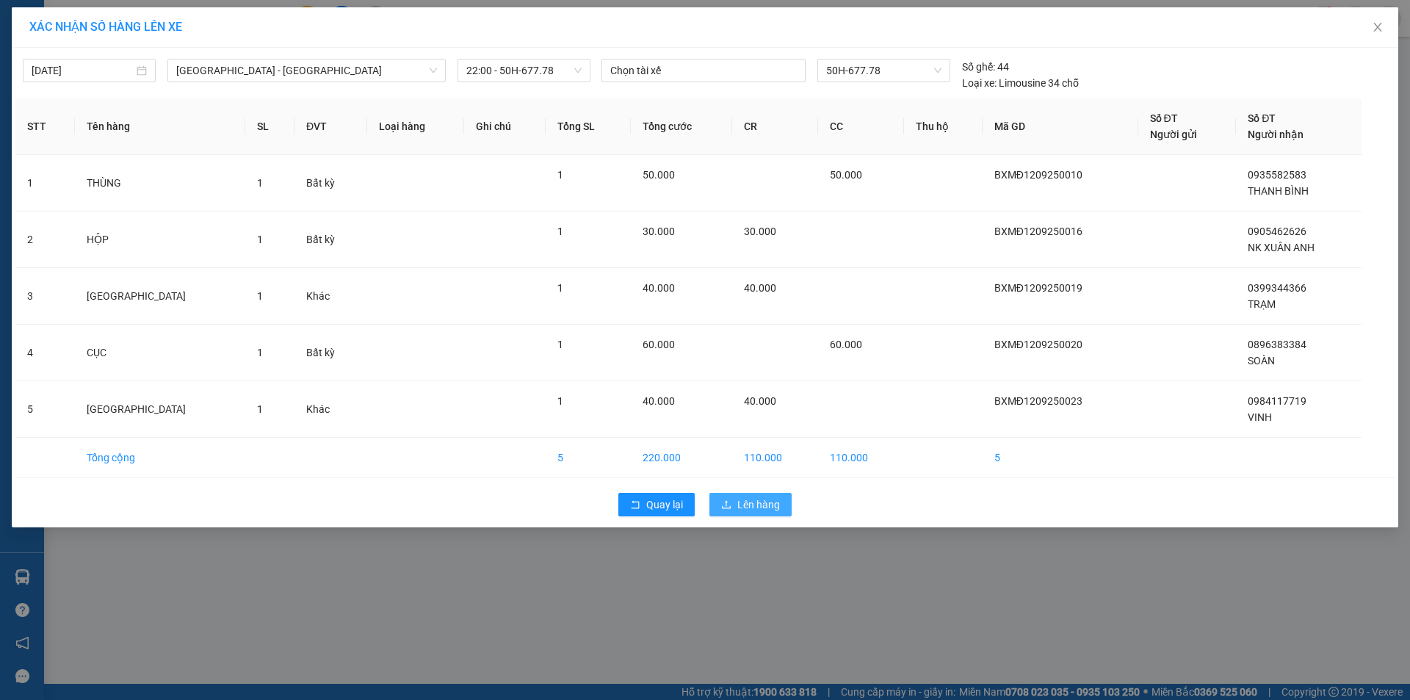
click at [751, 505] on span "Lên hàng" at bounding box center [758, 504] width 43 height 16
